Goal: Browse casually: Explore the website without a specific task or goal

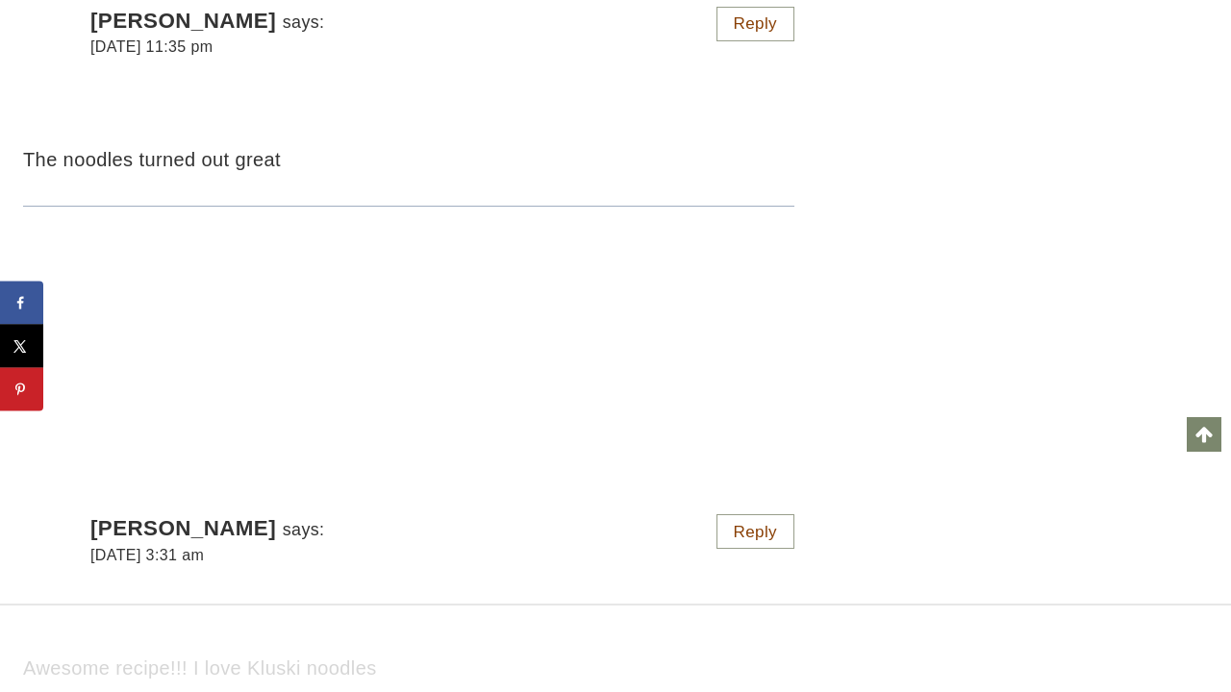
scroll to position [16559, 0]
